Goal: Task Accomplishment & Management: Complete application form

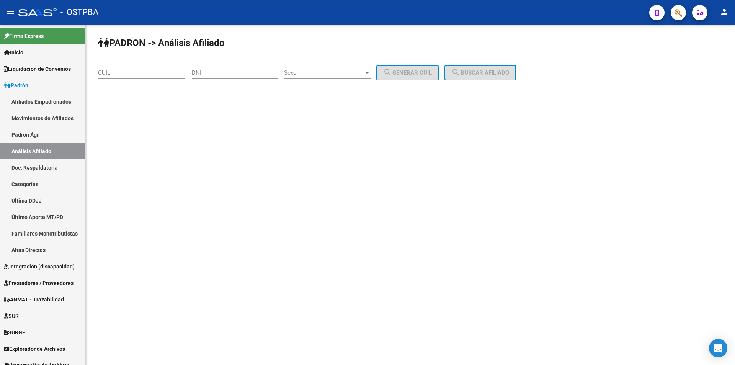
click at [150, 73] on input "CUIL" at bounding box center [141, 72] width 87 height 7
paste input "20-32254043-5"
type input "20-32254043-5"
click at [487, 71] on span "search Buscar afiliado" at bounding box center [480, 72] width 58 height 7
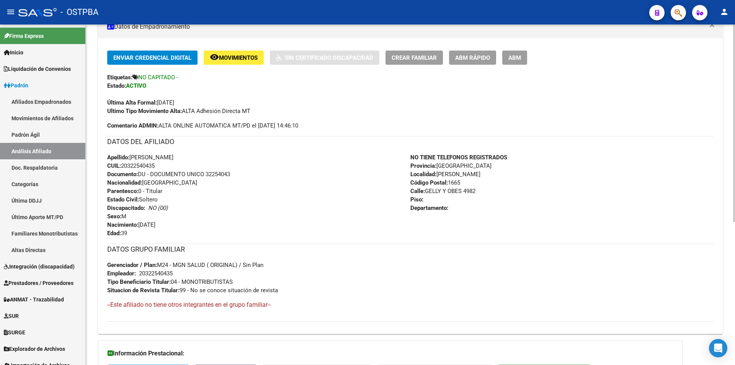
scroll to position [170, 0]
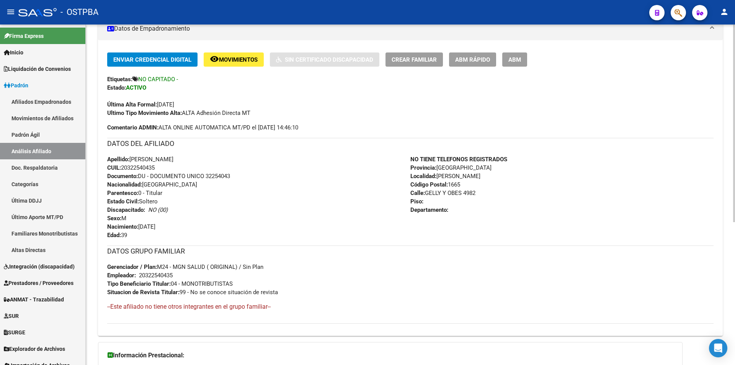
drag, startPoint x: 138, startPoint y: 169, endPoint x: 124, endPoint y: 167, distance: 14.3
click at [124, 167] on div "Apellido: DIEGO NICOLAS TRENTINI CUIL: 20322540435 Documento: DU - DOCUMENTO UN…" at bounding box center [258, 197] width 303 height 84
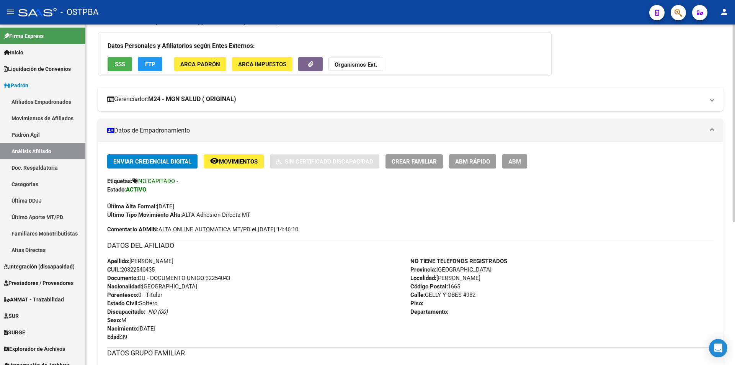
scroll to position [16, 0]
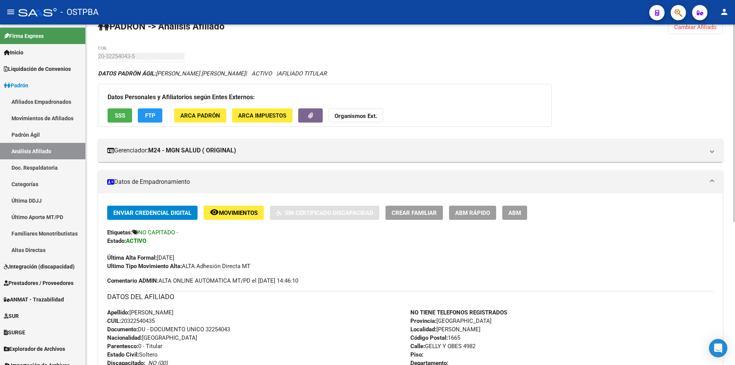
click at [217, 209] on mat-icon "remove_red_eye" at bounding box center [214, 212] width 9 height 9
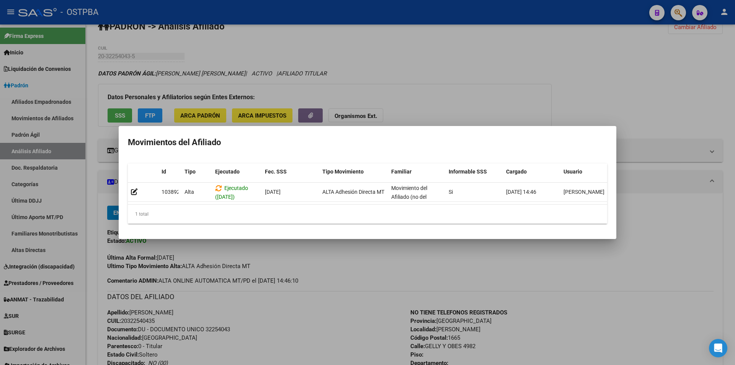
click at [309, 274] on div at bounding box center [367, 182] width 735 height 365
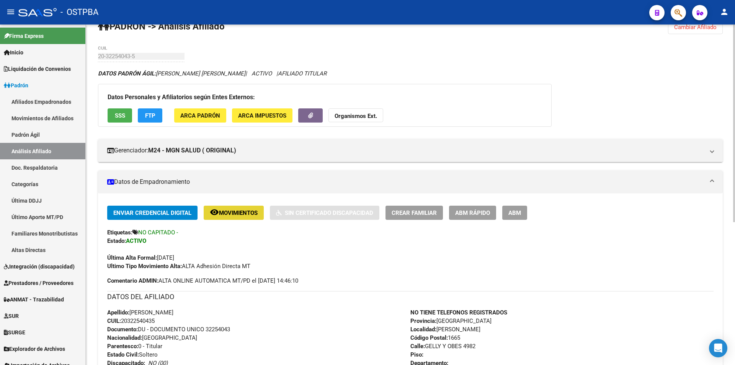
click at [246, 217] on button "remove_red_eye Movimientos" at bounding box center [234, 213] width 60 height 14
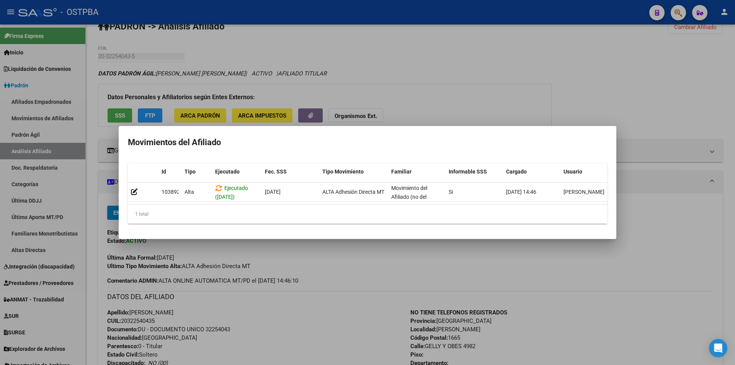
click at [297, 280] on div at bounding box center [367, 182] width 735 height 365
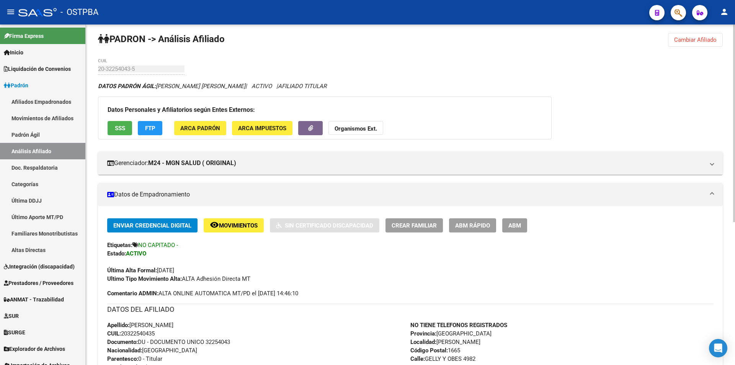
scroll to position [0, 0]
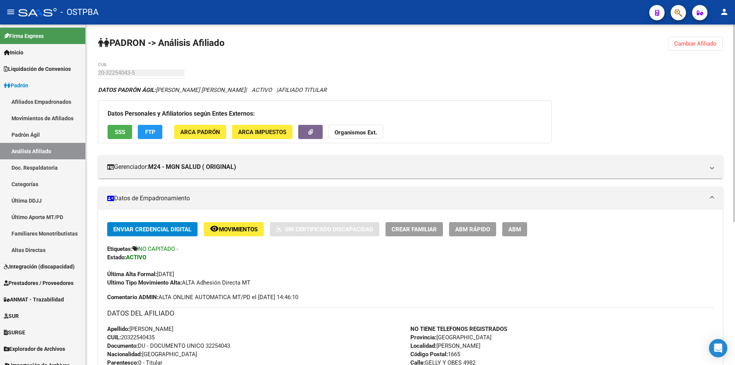
drag, startPoint x: 466, startPoint y: 231, endPoint x: 459, endPoint y: 232, distance: 6.9
click at [457, 239] on div "Enviar Credencial Digital remove_red_eye Movimientos Sin Certificado Discapacid…" at bounding box center [410, 254] width 607 height 65
click at [463, 227] on span "ABM Rápido" at bounding box center [472, 229] width 35 height 7
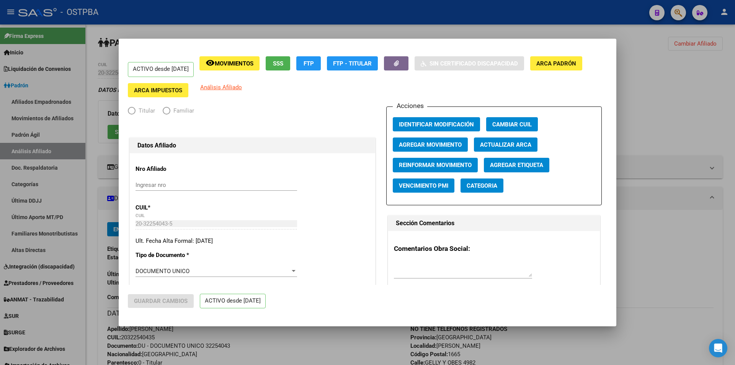
radio input "true"
type input "20-32254043-5"
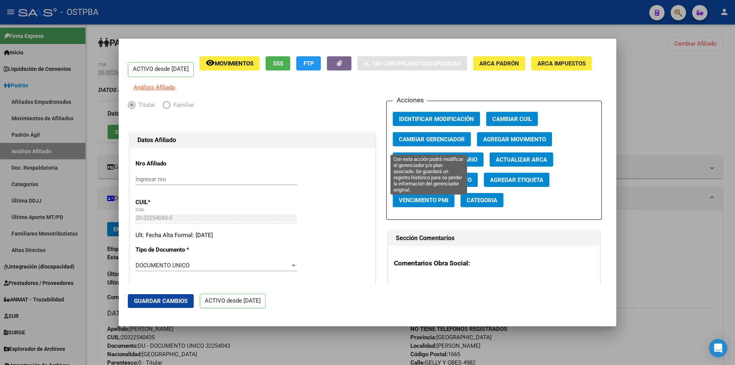
click at [449, 143] on span "Cambiar Gerenciador" at bounding box center [432, 139] width 66 height 7
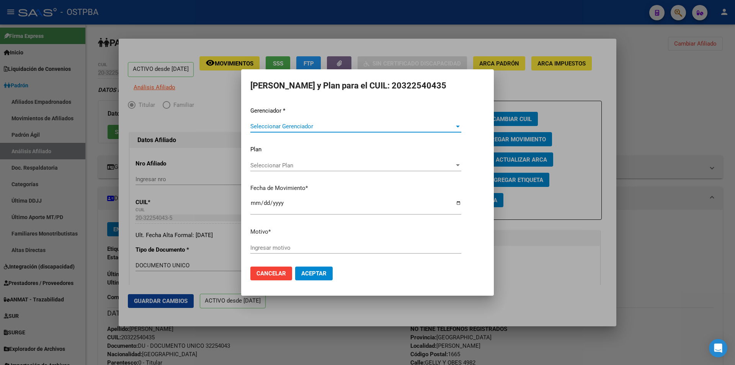
click at [340, 171] on div "Seleccionar Plan Seleccionar Plan" at bounding box center [355, 165] width 211 height 11
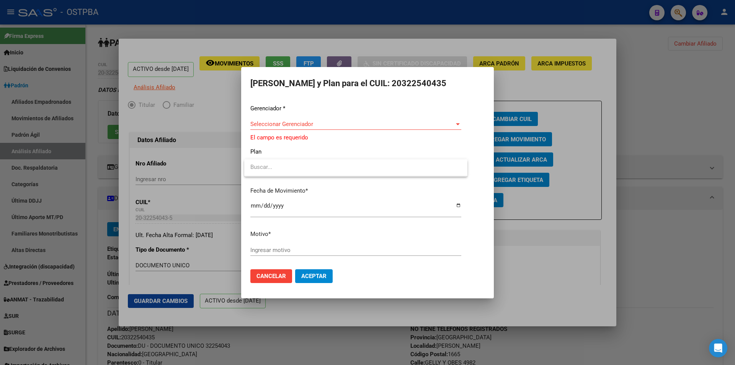
click at [346, 126] on div at bounding box center [367, 182] width 735 height 365
click at [346, 123] on span "Seleccionar Gerenciador" at bounding box center [352, 124] width 204 height 7
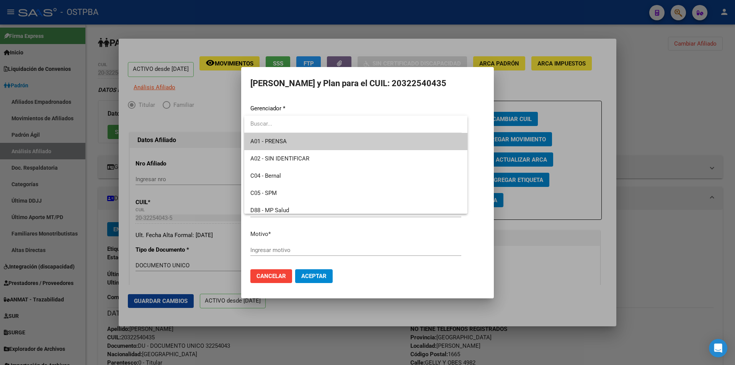
click at [353, 142] on span "A01 - PRENSA" at bounding box center [355, 141] width 211 height 17
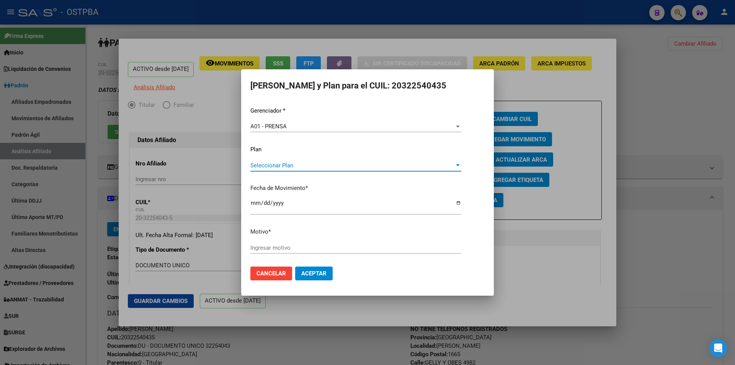
click at [344, 167] on span "Seleccionar Plan" at bounding box center [352, 165] width 204 height 7
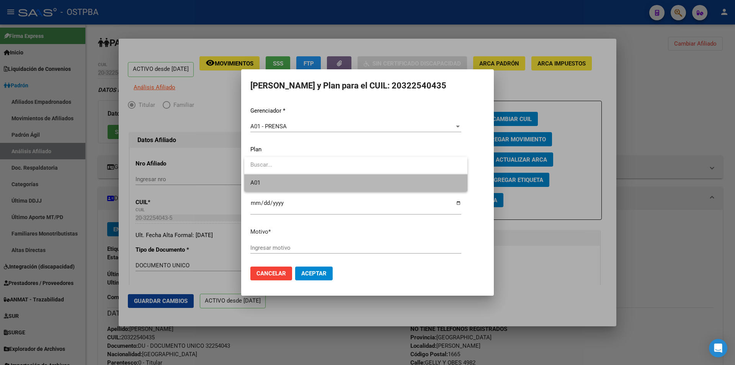
click at [334, 185] on span "A01" at bounding box center [355, 182] width 211 height 17
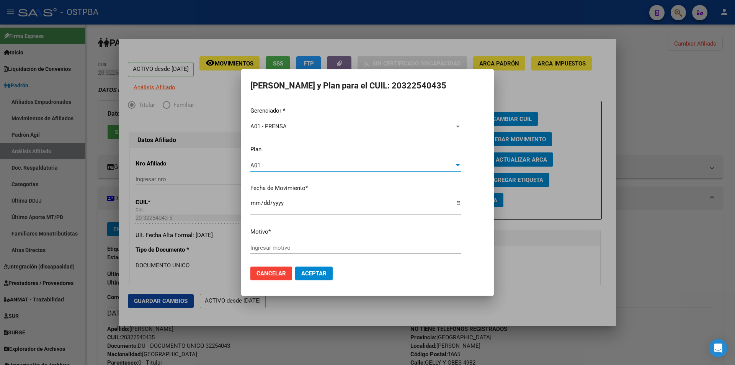
click at [286, 247] on input "Ingresar motivo" at bounding box center [355, 247] width 211 height 7
click at [263, 248] on input "MGN NO BRINDA DE COBERTURA MÉDICA" at bounding box center [355, 247] width 211 height 7
click at [388, 249] on input "MGN 24 NO BRINDA DE COBERTURA MÉDICA" at bounding box center [355, 247] width 211 height 7
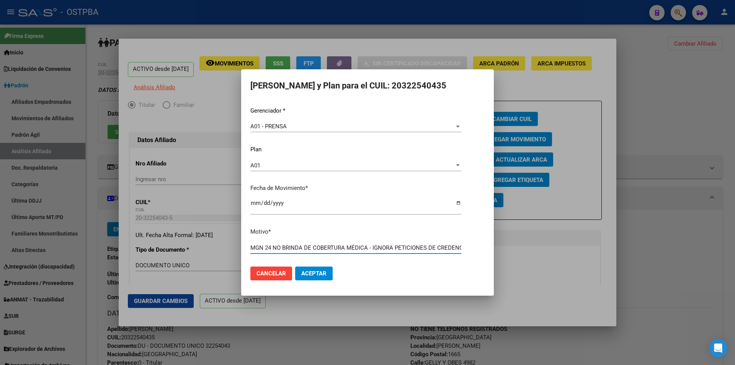
type input "MGN 24 NO BRINDA DE COBERTURA MÉDICA - IGNORA PETICIONES DE CREDENCIAL Y CARTIL…"
click at [324, 276] on span "Aceptar" at bounding box center [313, 273] width 25 height 7
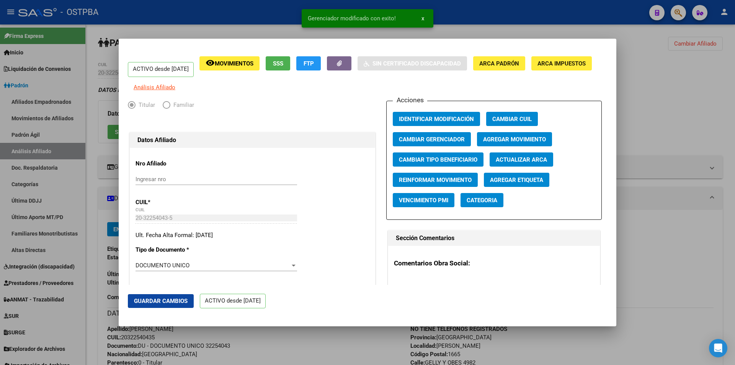
click at [339, 338] on div at bounding box center [367, 182] width 735 height 365
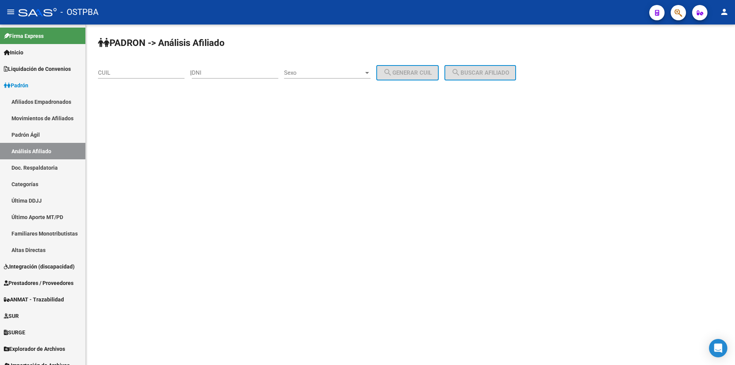
drag, startPoint x: 154, startPoint y: 67, endPoint x: 154, endPoint y: 72, distance: 5.0
click at [154, 67] on div "CUIL" at bounding box center [141, 70] width 87 height 16
paste input "20-32254043-5"
type input "20-32254043-5"
click at [490, 75] on span "search Buscar afiliado" at bounding box center [480, 72] width 58 height 7
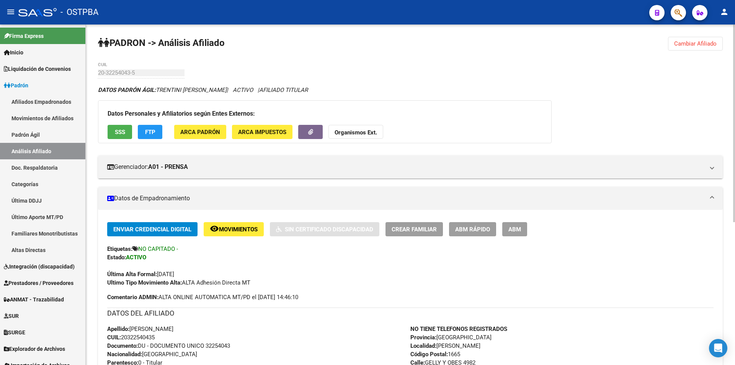
click at [463, 231] on span "ABM Rápido" at bounding box center [472, 229] width 35 height 7
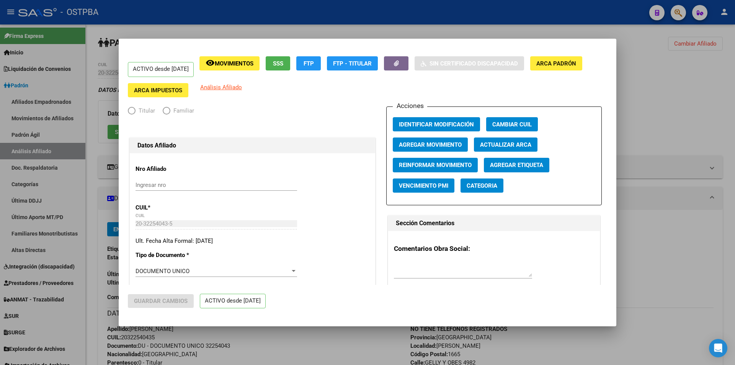
radio input "true"
type input "20-32254043-5"
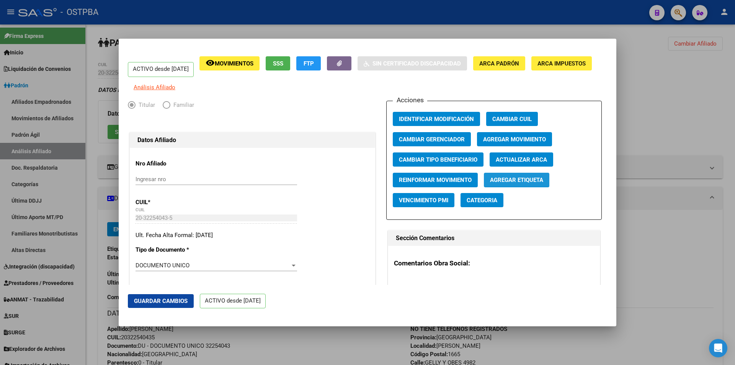
click at [522, 187] on button "Agregar Etiqueta" at bounding box center [516, 180] width 65 height 14
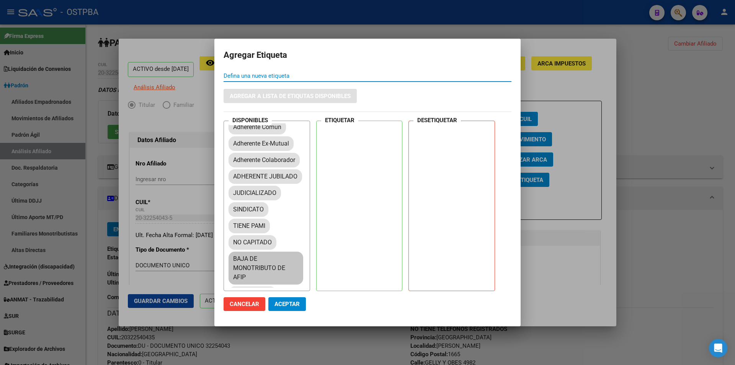
scroll to position [77, 0]
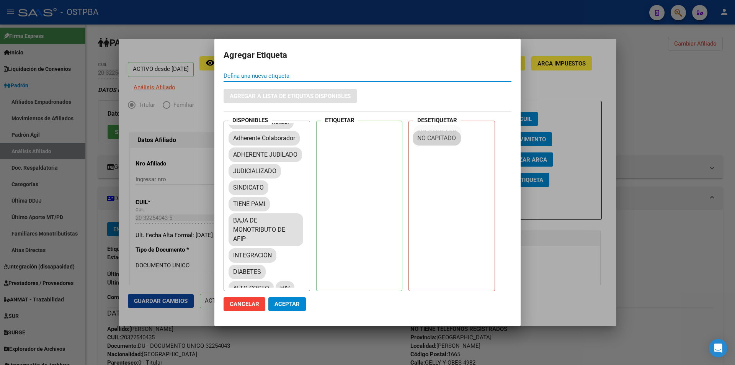
drag, startPoint x: 257, startPoint y: 241, endPoint x: 456, endPoint y: 138, distance: 224.5
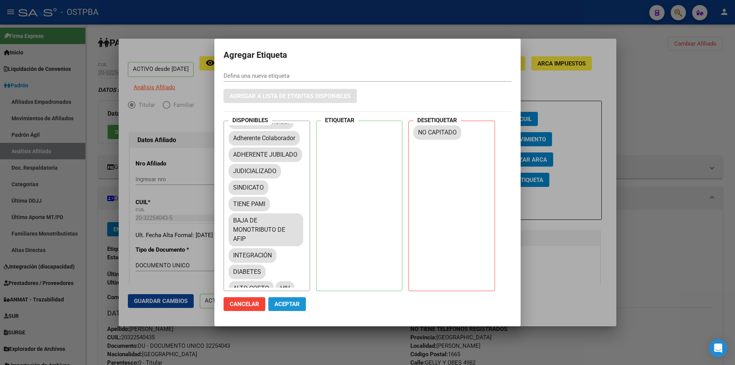
click at [293, 304] on span "Aceptar" at bounding box center [287, 304] width 25 height 7
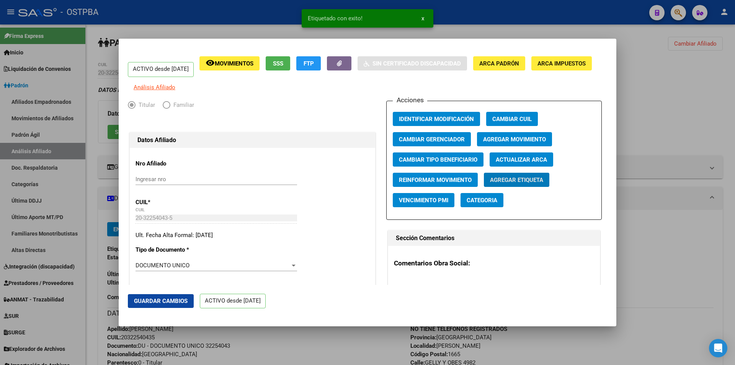
click at [311, 332] on div at bounding box center [367, 182] width 735 height 365
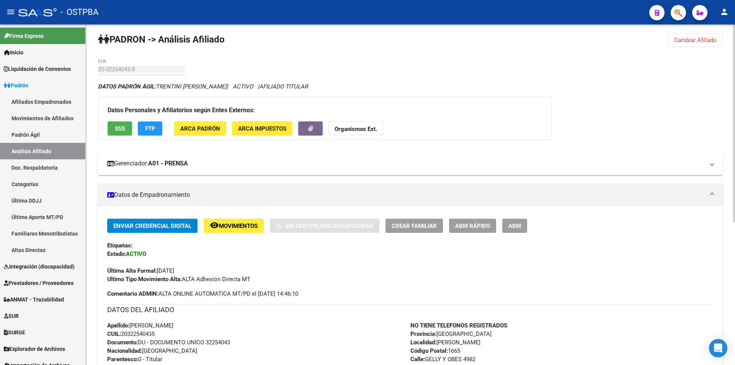
scroll to position [0, 0]
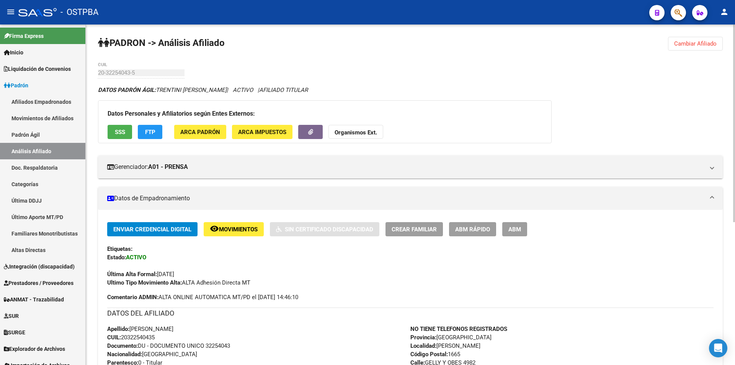
click at [314, 319] on div "DATOS DEL AFILIADO" at bounding box center [410, 315] width 607 height 17
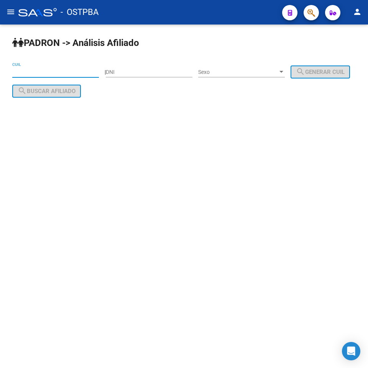
click at [49, 73] on input "CUIL" at bounding box center [55, 72] width 87 height 7
type input "20-32254043-5"
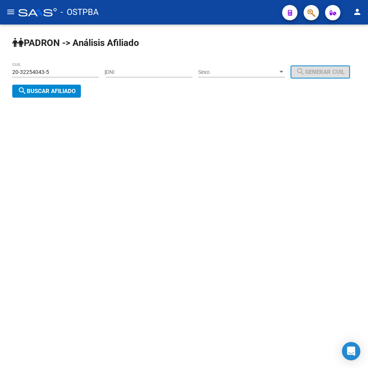
drag, startPoint x: 80, startPoint y: 110, endPoint x: 93, endPoint y: 95, distance: 19.3
click at [81, 108] on div "PADRON -> Análisis Afiliado 20-32254043-5 CUIL | DNI Sexo Sexo search Generar C…" at bounding box center [184, 74] width 368 height 98
click at [75, 94] on span "search Buscar afiliado" at bounding box center [47, 91] width 58 height 7
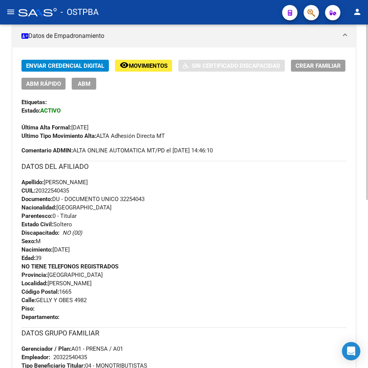
scroll to position [191, 0]
